Goal: Navigation & Orientation: Find specific page/section

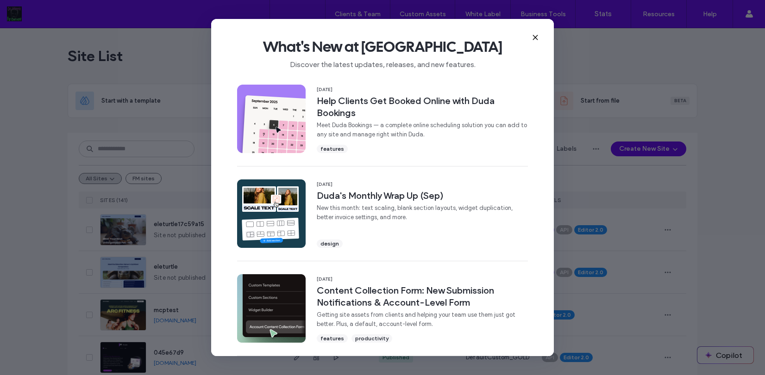
click at [535, 36] on icon at bounding box center [534, 37] width 7 height 7
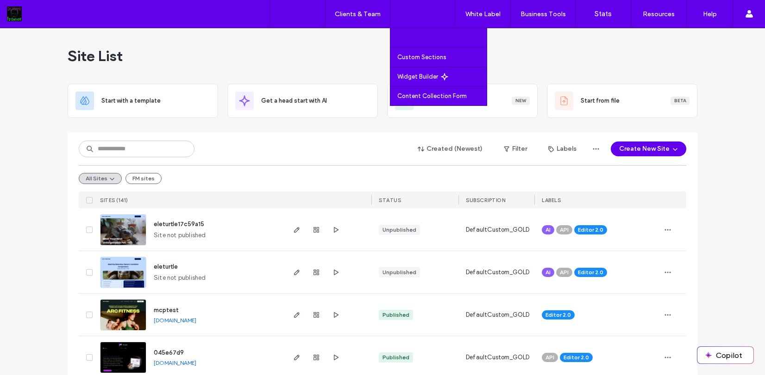
click at [423, 35] on label "Custom Templates" at bounding box center [424, 37] width 54 height 7
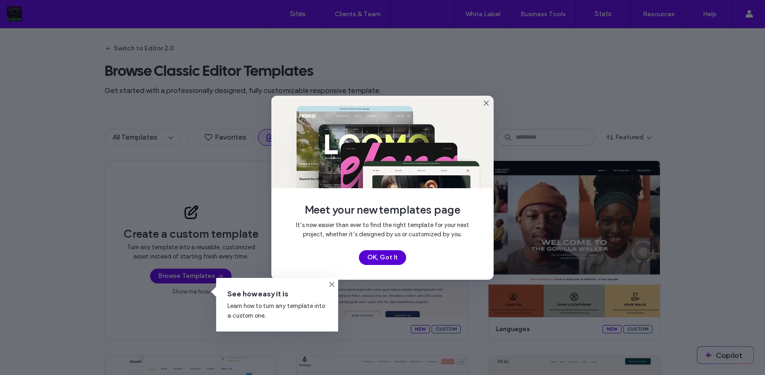
click at [391, 256] on button "OK, Got It" at bounding box center [382, 257] width 47 height 15
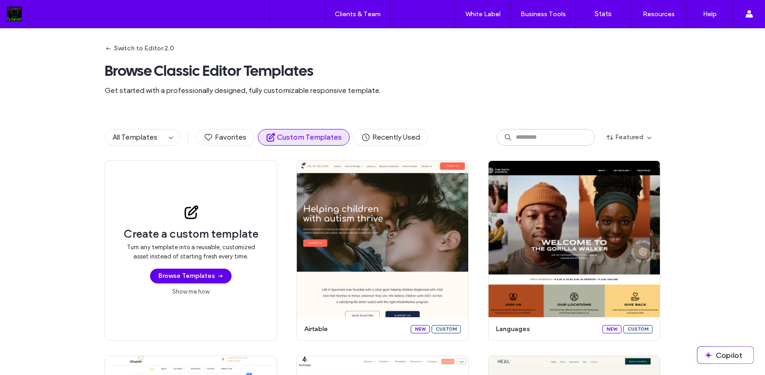
click at [298, 20] on link "Sites" at bounding box center [297, 14] width 55 height 28
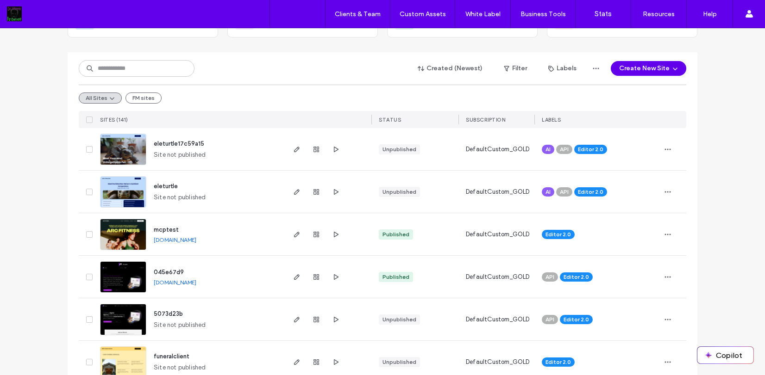
scroll to position [80, 0]
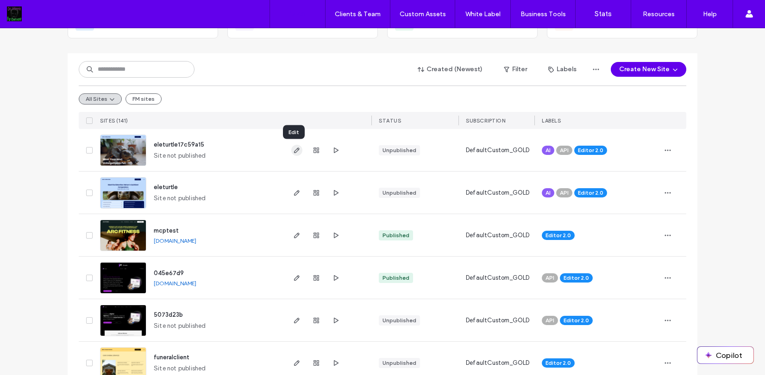
click at [293, 151] on icon "button" at bounding box center [296, 150] width 7 height 7
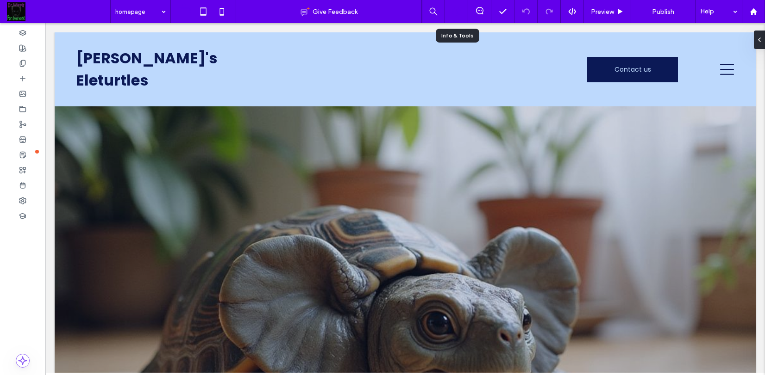
click at [457, 10] on icon at bounding box center [456, 11] width 9 height 9
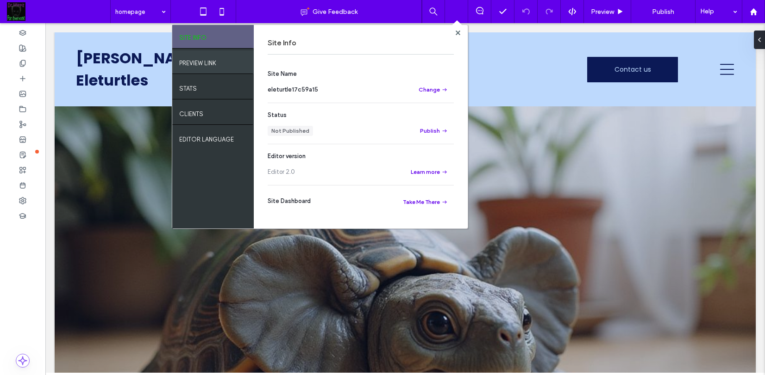
click at [218, 65] on div "PREVIEW LINK" at bounding box center [212, 61] width 81 height 23
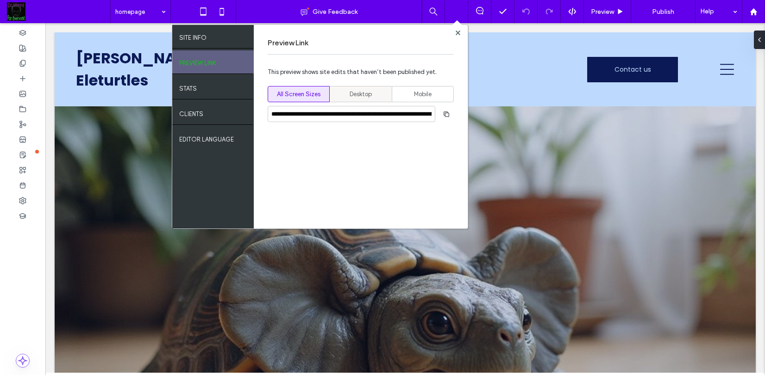
click at [354, 95] on span "Desktop" at bounding box center [360, 94] width 22 height 9
type input "**********"
click at [459, 33] on use at bounding box center [457, 32] width 5 height 5
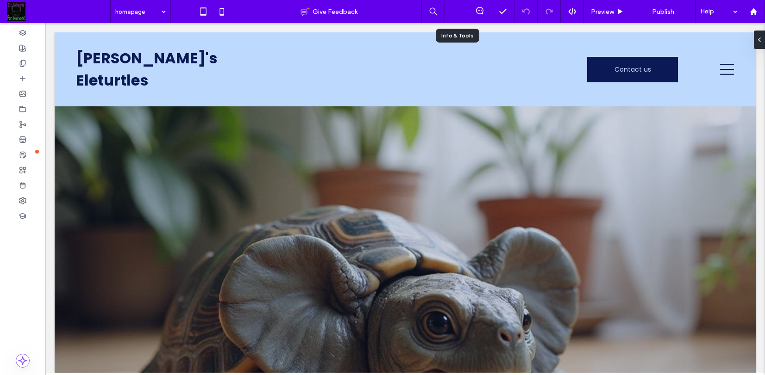
click at [456, 9] on use at bounding box center [456, 11] width 9 height 9
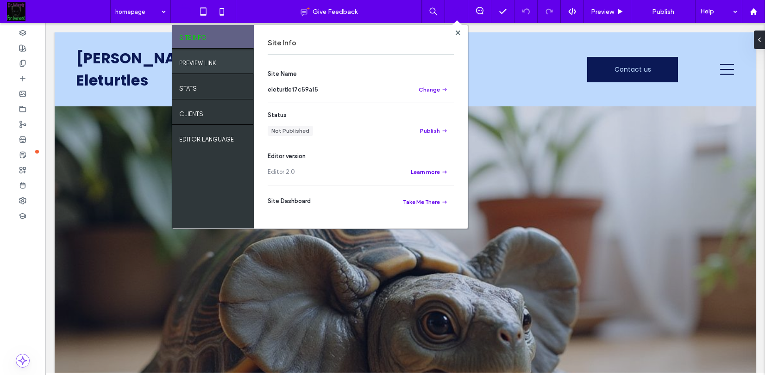
click at [194, 62] on label "PREVIEW LINK" at bounding box center [197, 61] width 37 height 12
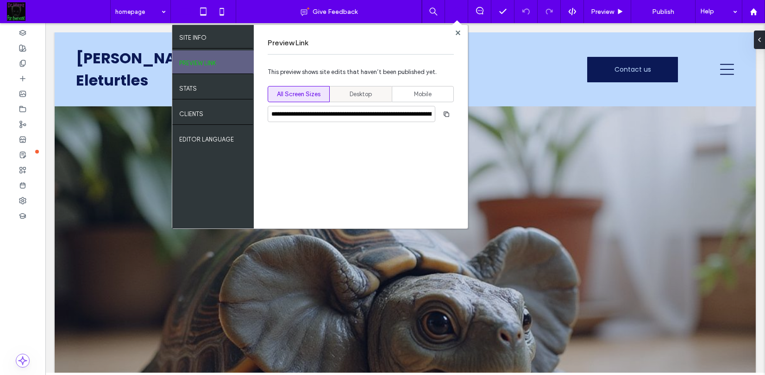
click at [355, 90] on span "Desktop" at bounding box center [360, 94] width 22 height 9
type input "**********"
click at [443, 113] on use "button" at bounding box center [446, 114] width 6 height 6
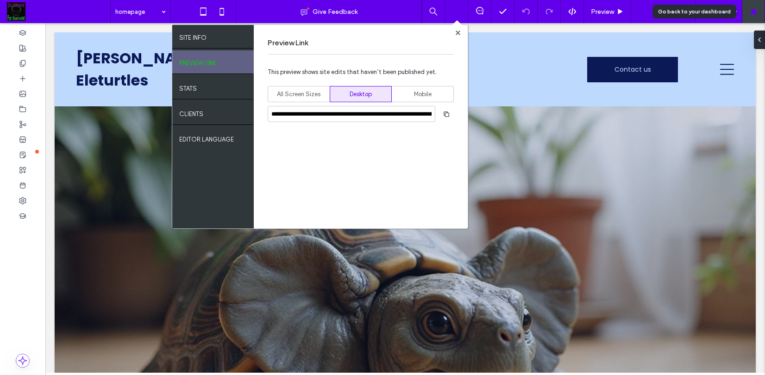
click at [755, 13] on use at bounding box center [752, 11] width 7 height 7
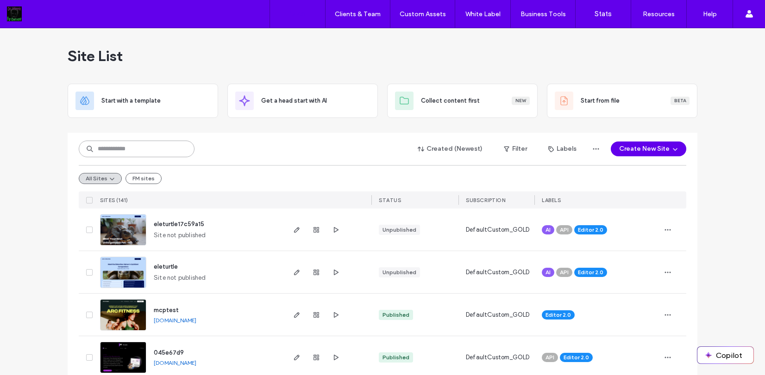
click at [139, 152] on input at bounding box center [137, 149] width 116 height 17
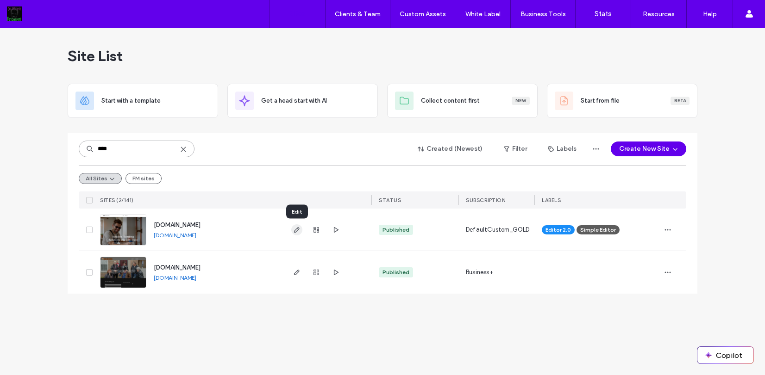
type input "****"
click at [295, 231] on icon "button" at bounding box center [296, 229] width 7 height 7
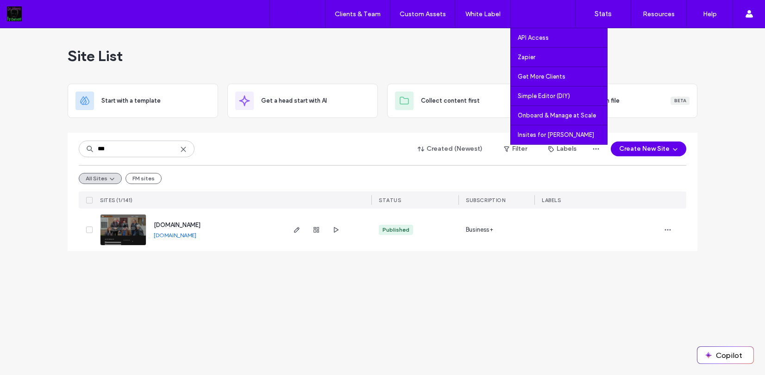
type input "***"
